Goal: Find specific page/section: Find specific page/section

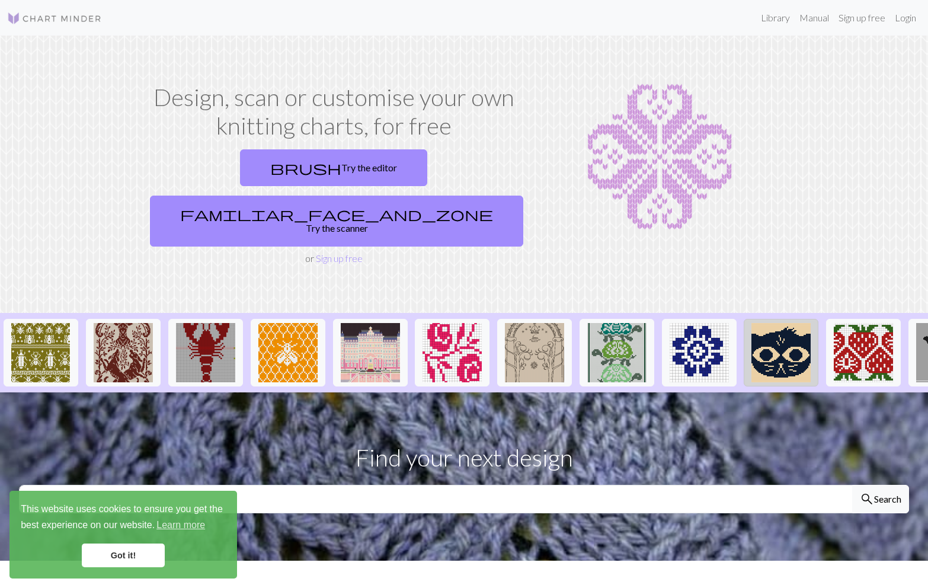
click at [766, 323] on img at bounding box center [780, 352] width 59 height 59
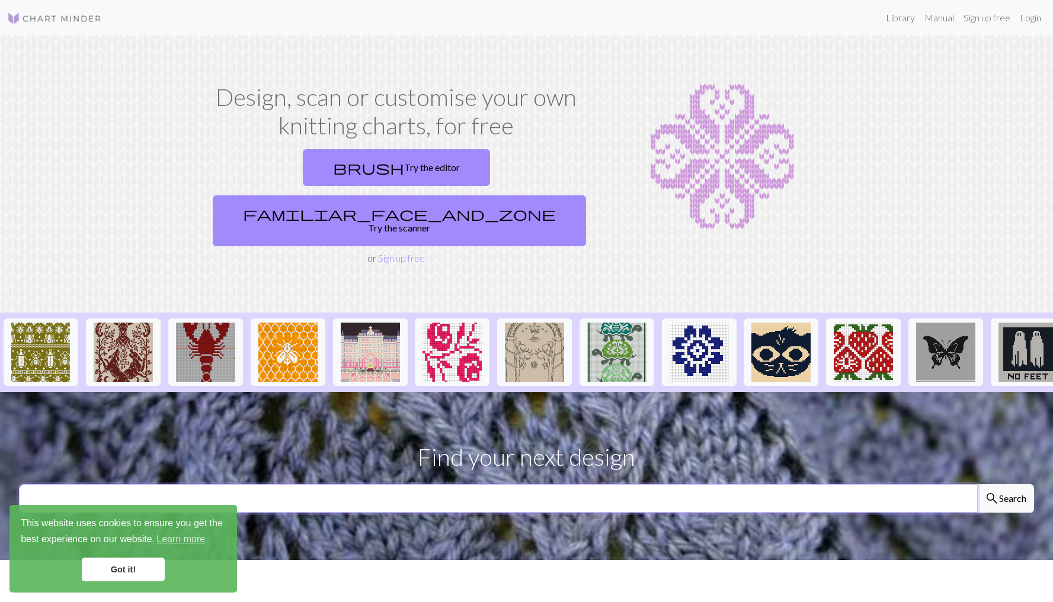
click at [516, 485] on input "text" at bounding box center [498, 499] width 958 height 28
type input "Olivebranch"
click at [927, 485] on button "search Search" at bounding box center [1005, 499] width 57 height 28
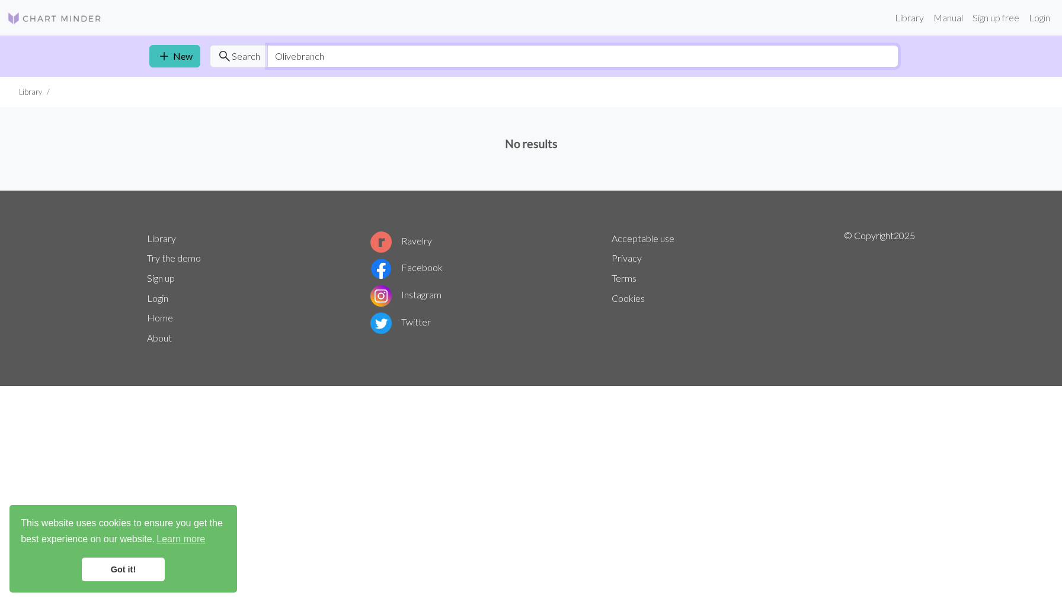
click at [354, 58] on input "Olivebranch" at bounding box center [582, 56] width 631 height 23
type input "O"
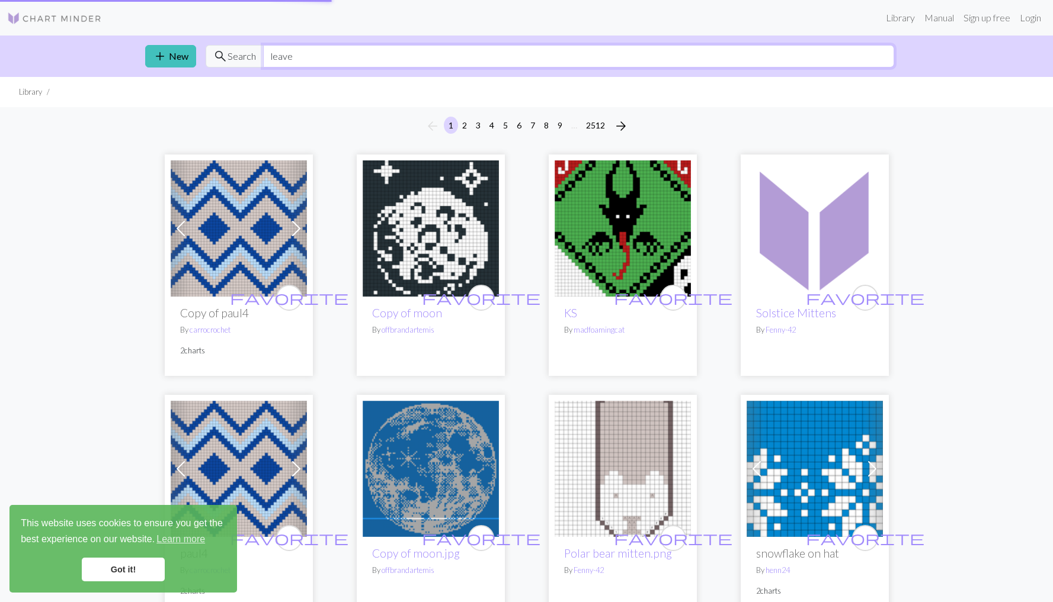
type input "leave"
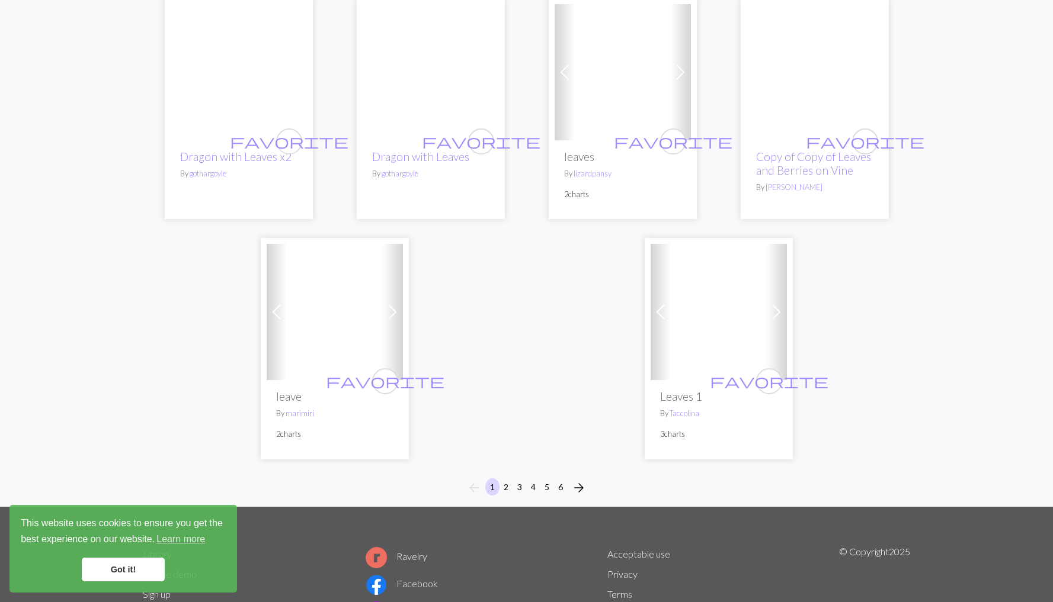
scroll to position [2979, 0]
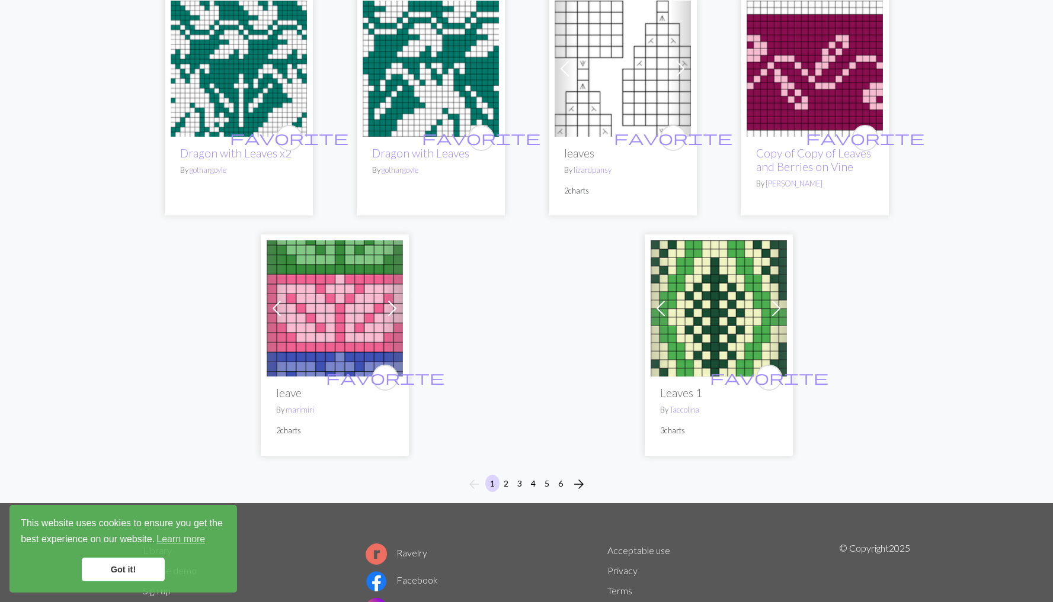
click at [579, 476] on span "arrow_forward" at bounding box center [579, 484] width 14 height 17
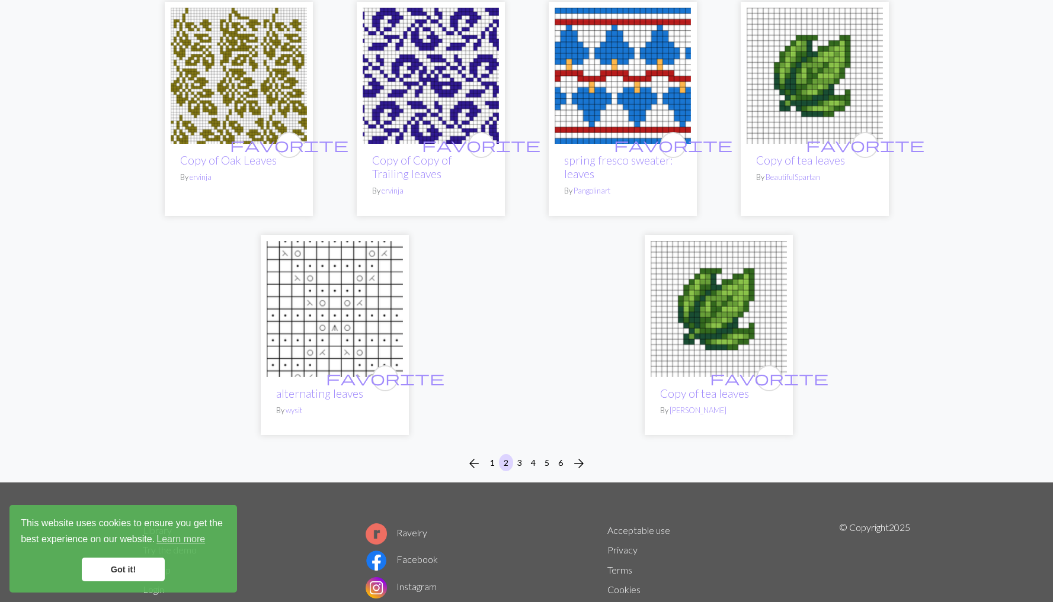
scroll to position [2872, 0]
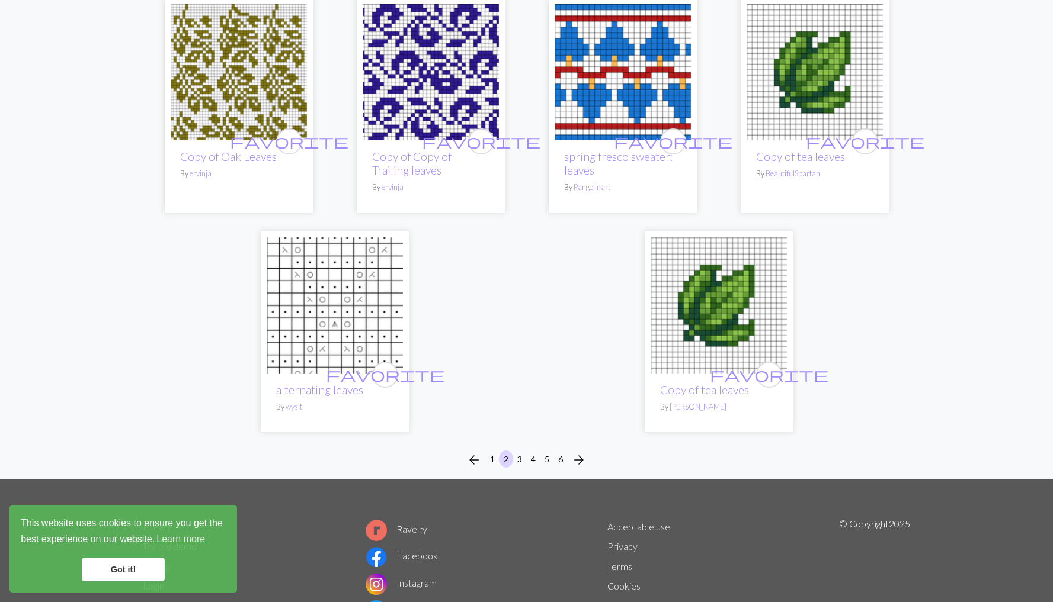
click at [577, 452] on span "arrow_forward" at bounding box center [579, 460] width 14 height 17
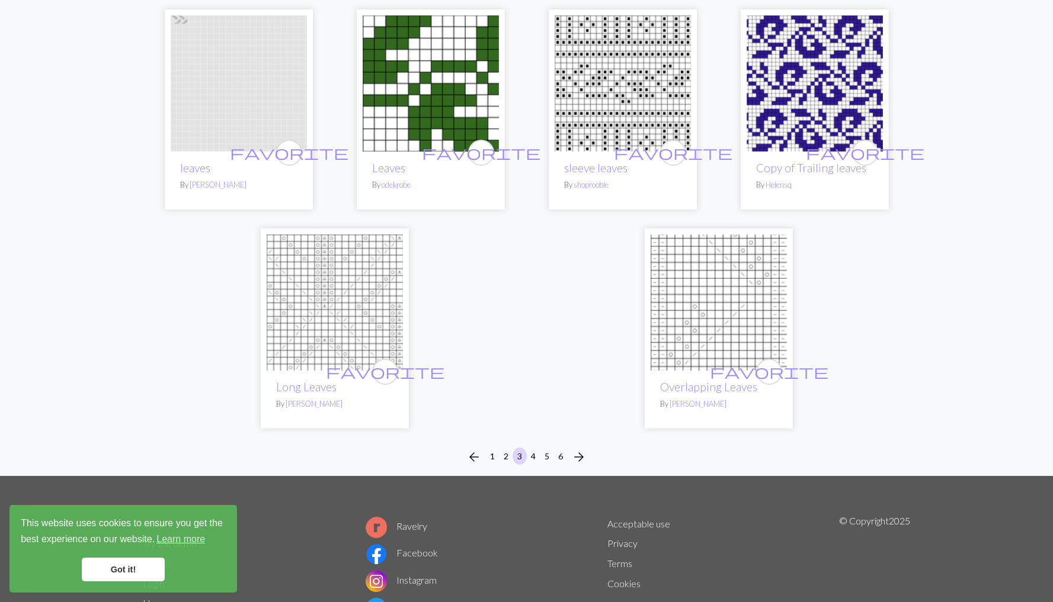
scroll to position [2717, 0]
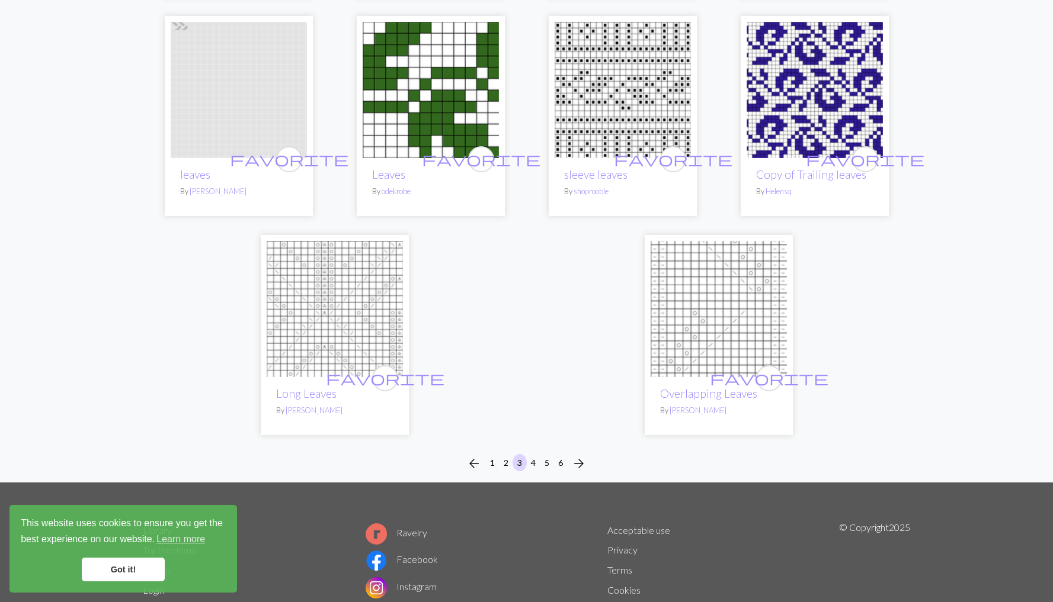
click at [581, 458] on span "arrow_forward" at bounding box center [579, 464] width 14 height 17
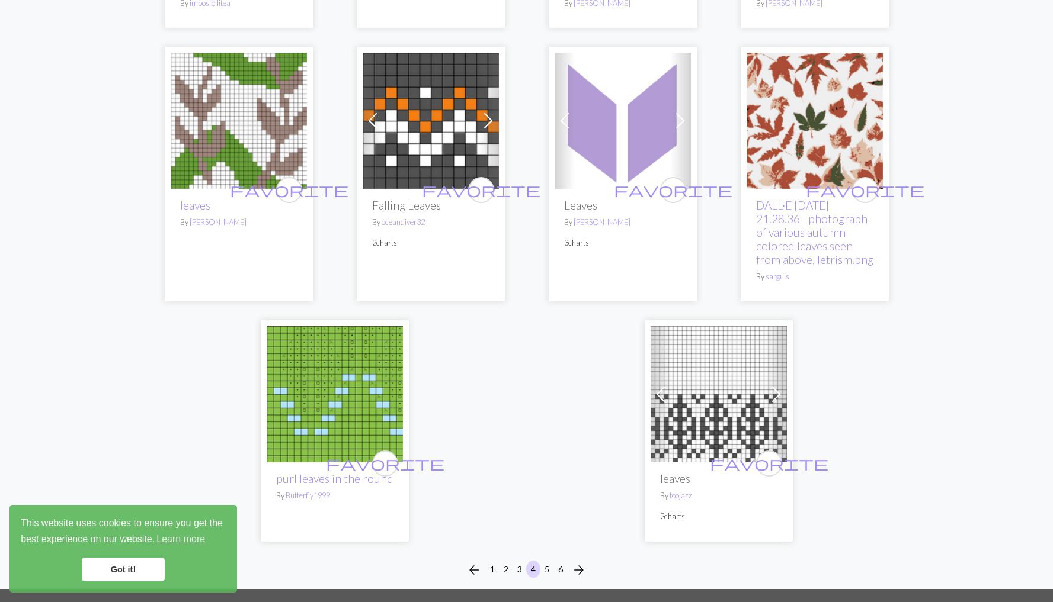
scroll to position [2814, 0]
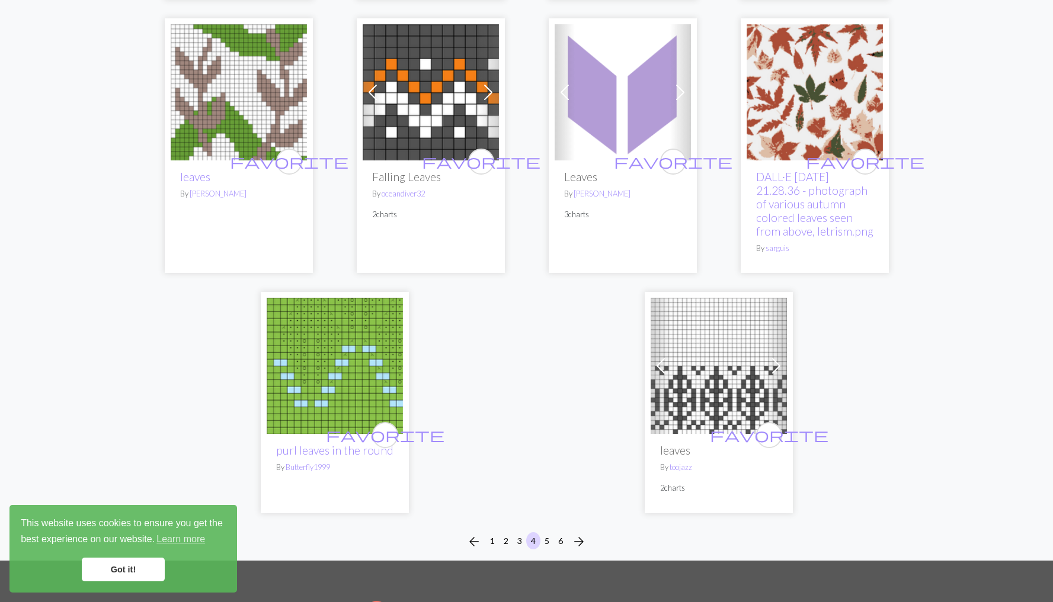
click at [575, 534] on span "arrow_forward" at bounding box center [579, 542] width 14 height 17
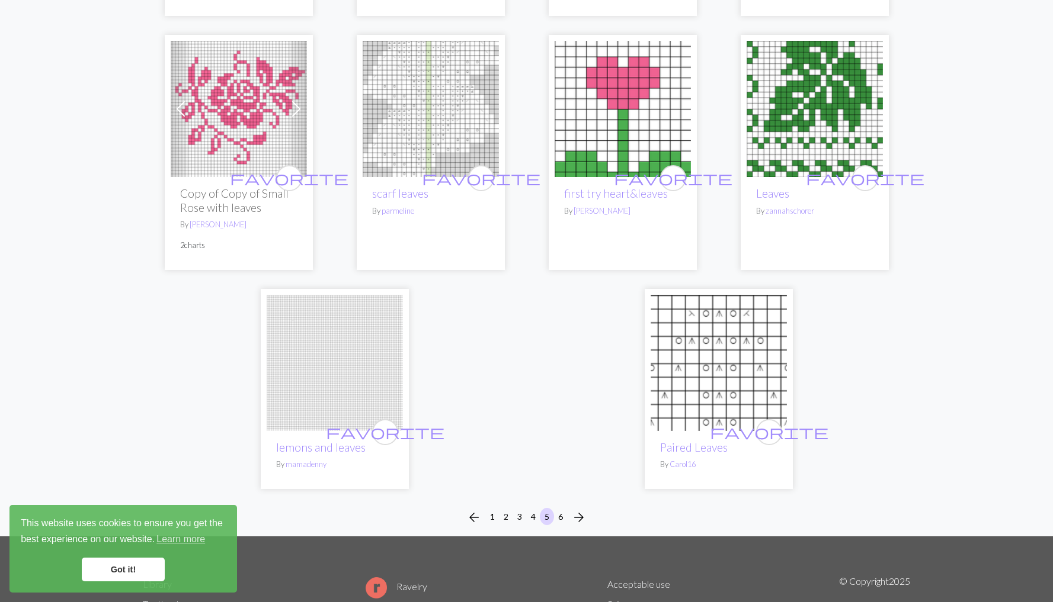
scroll to position [2720, 0]
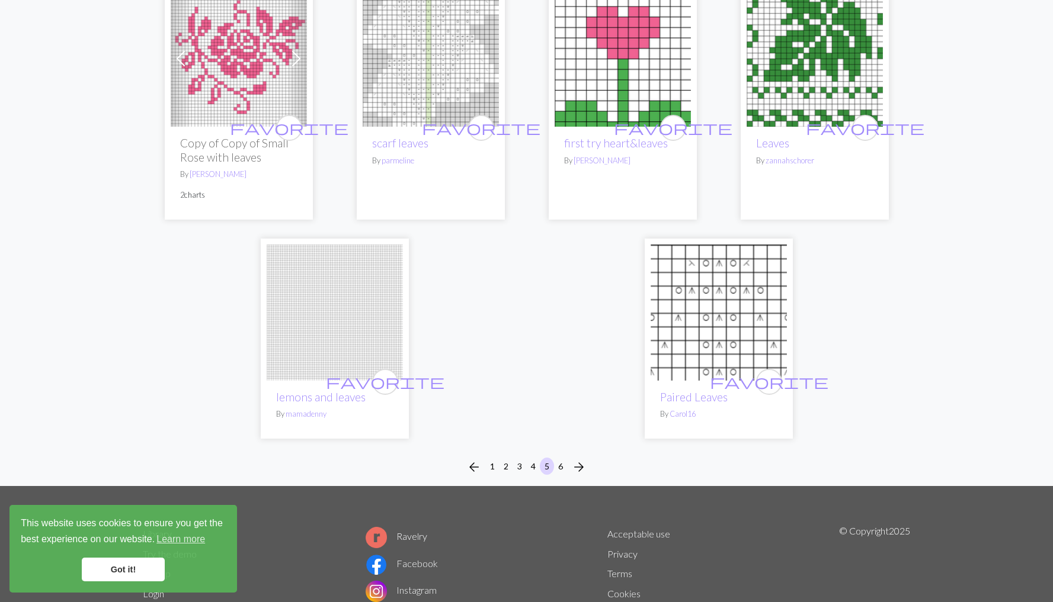
click at [576, 476] on span "arrow_forward" at bounding box center [579, 467] width 14 height 17
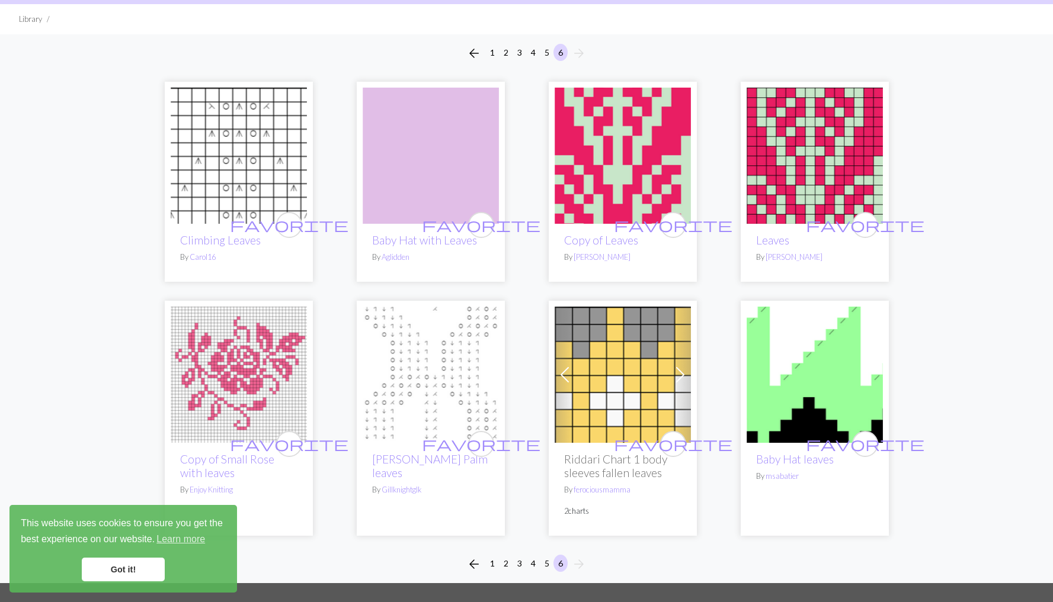
scroll to position [73, 0]
